Goal: Check status

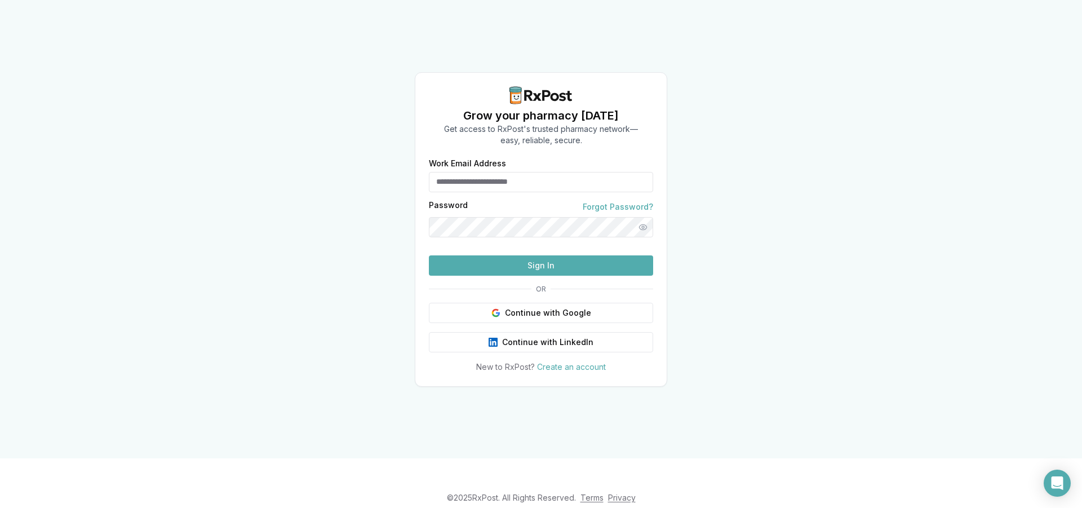
click at [507, 172] on input "Work Email Address" at bounding box center [541, 182] width 224 height 20
type input "**********"
drag, startPoint x: 513, startPoint y: 283, endPoint x: 496, endPoint y: 162, distance: 121.8
click at [514, 276] on button "Sign In" at bounding box center [541, 265] width 224 height 20
click at [518, 276] on button "Sign In" at bounding box center [541, 265] width 224 height 20
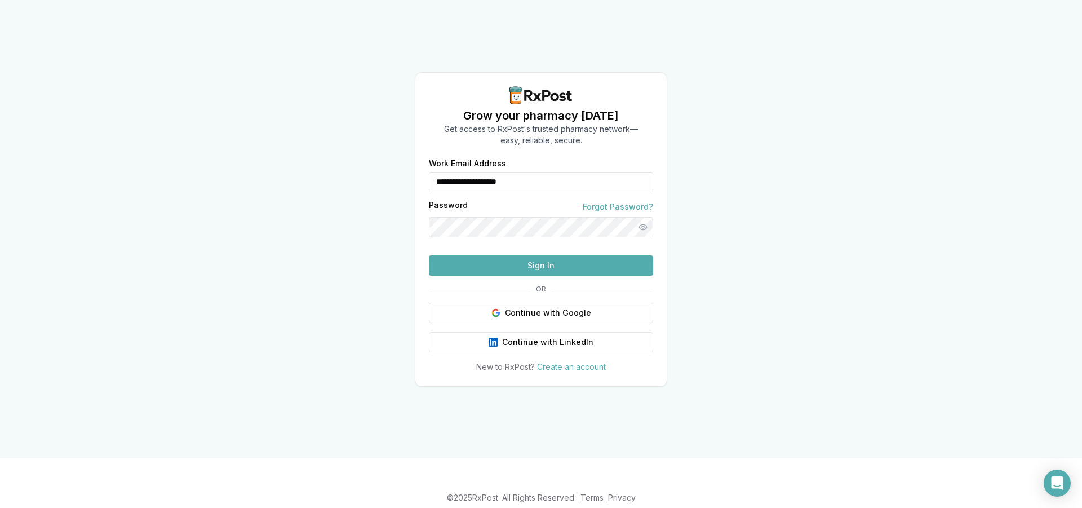
click at [509, 276] on button "Sign In" at bounding box center [541, 265] width 224 height 20
click at [514, 276] on button "Sign In" at bounding box center [541, 265] width 224 height 20
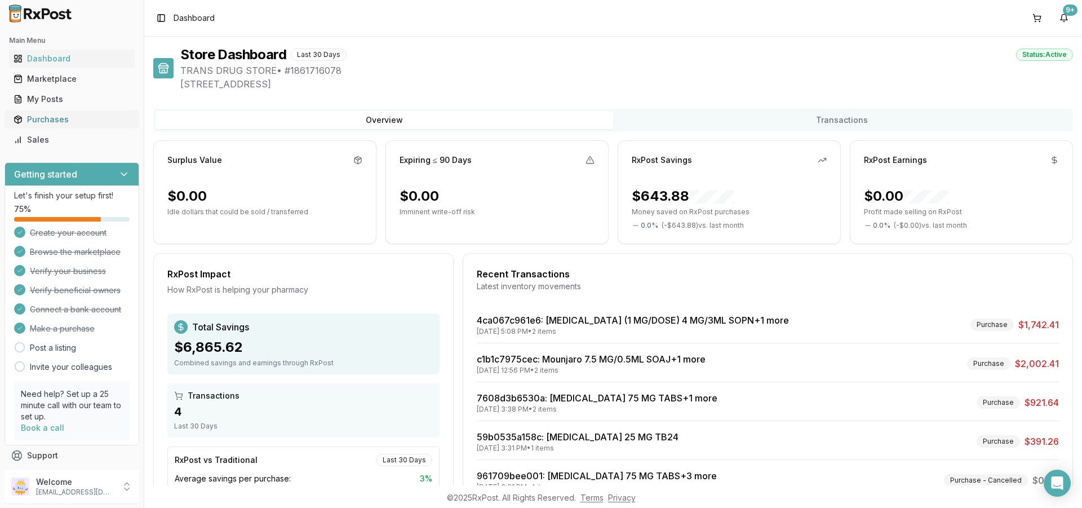
click at [45, 123] on div "Purchases" at bounding box center [72, 119] width 117 height 11
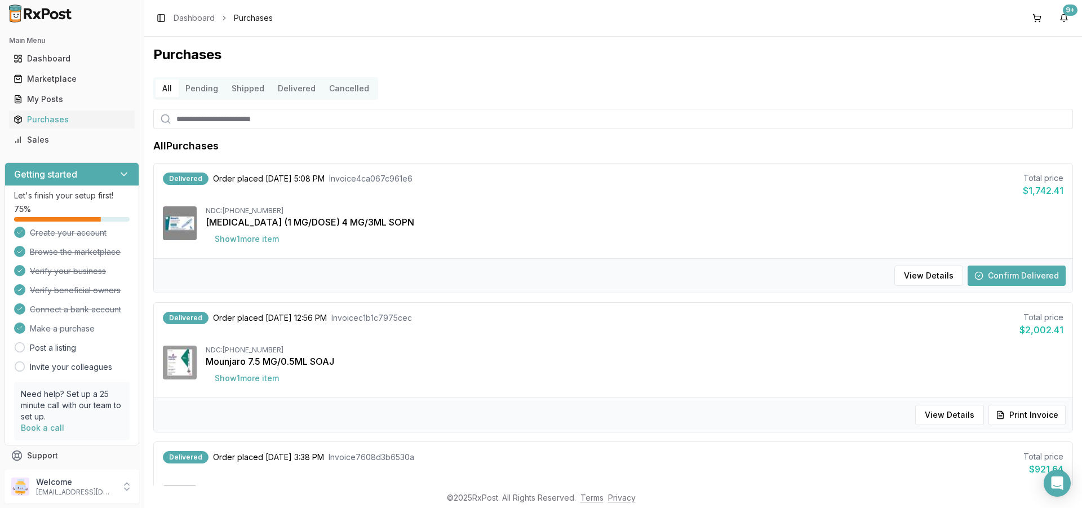
click at [1023, 274] on button "Confirm Delivered" at bounding box center [1016, 275] width 98 height 20
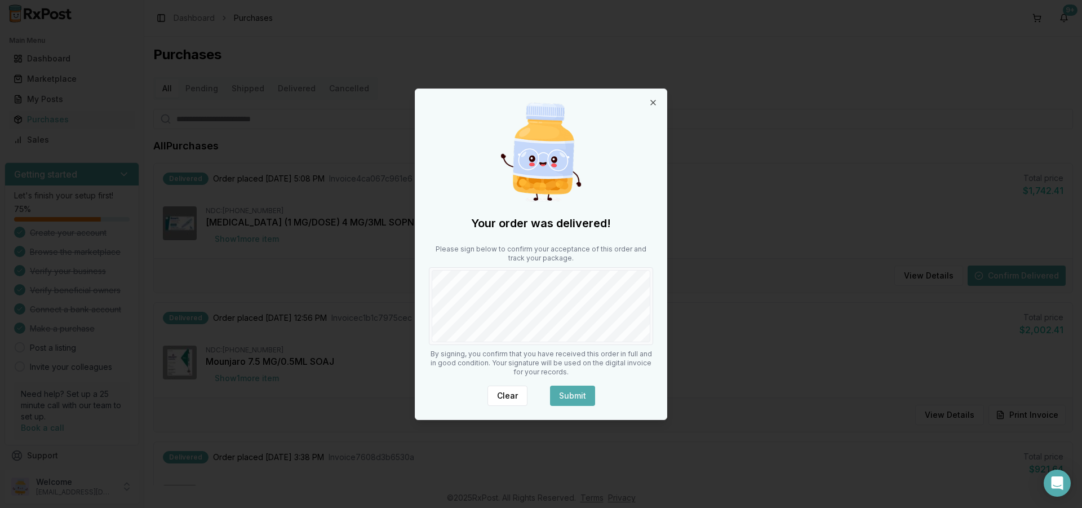
click at [574, 392] on button "Submit" at bounding box center [572, 395] width 45 height 20
